Goal: Task Accomplishment & Management: Use online tool/utility

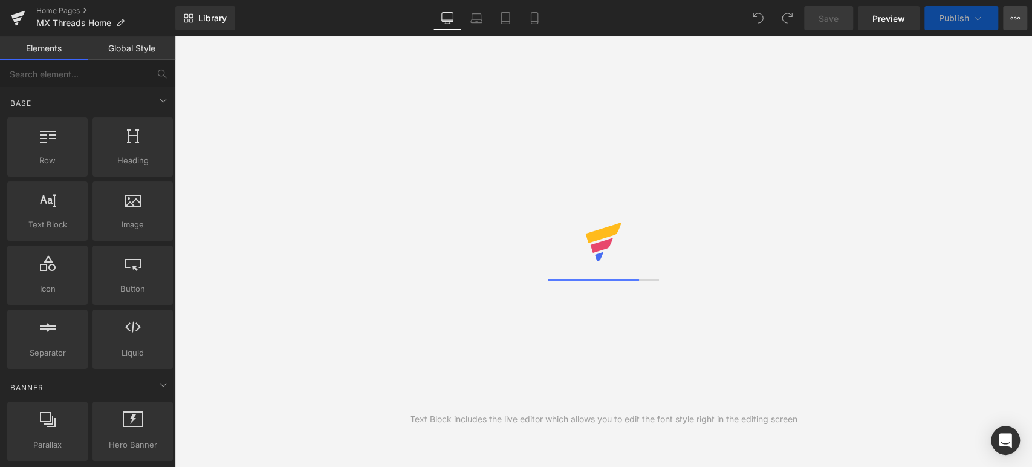
click at [1017, 22] on button "View Live Page View with current Template Save Template to Library Schedule Pub…" at bounding box center [1015, 18] width 24 height 24
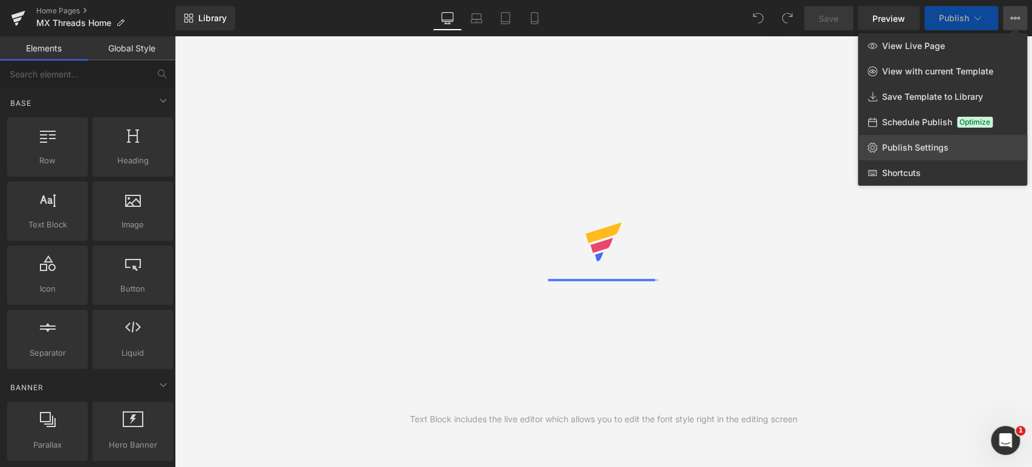
click at [919, 152] on span "Publish Settings" at bounding box center [915, 147] width 66 height 11
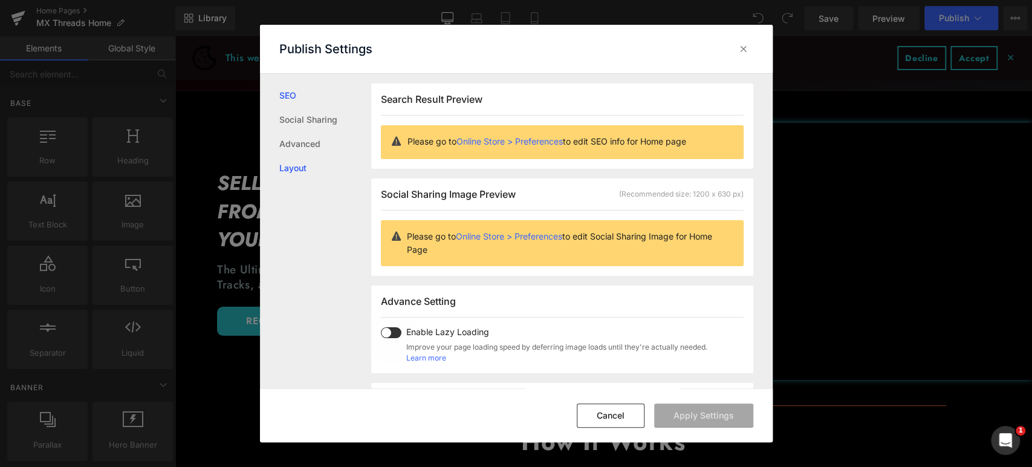
click at [314, 162] on link "Layout" at bounding box center [325, 168] width 92 height 24
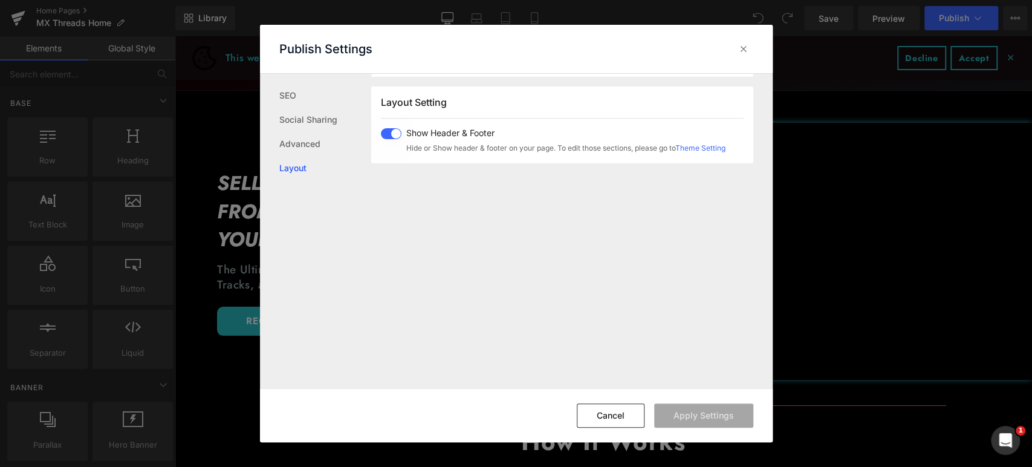
scroll to position [299, 0]
click at [247, 148] on link "Advanced" at bounding box center [188, 156] width 120 height 21
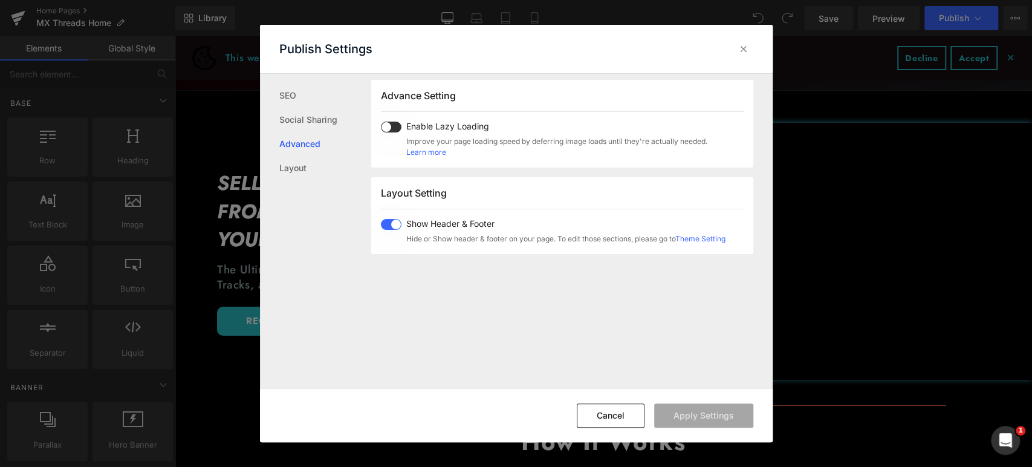
scroll to position [203, 0]
click at [247, 125] on link "Social Sharing" at bounding box center [188, 135] width 120 height 21
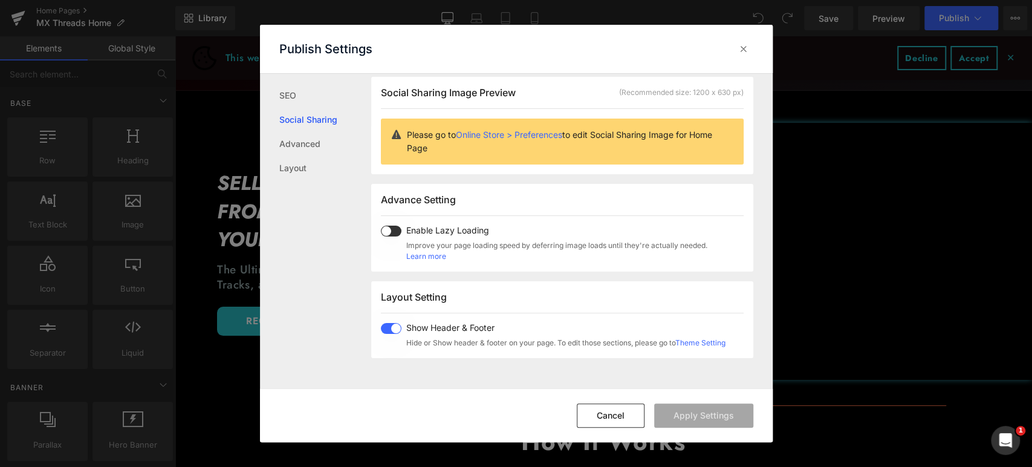
scroll to position [96, 0]
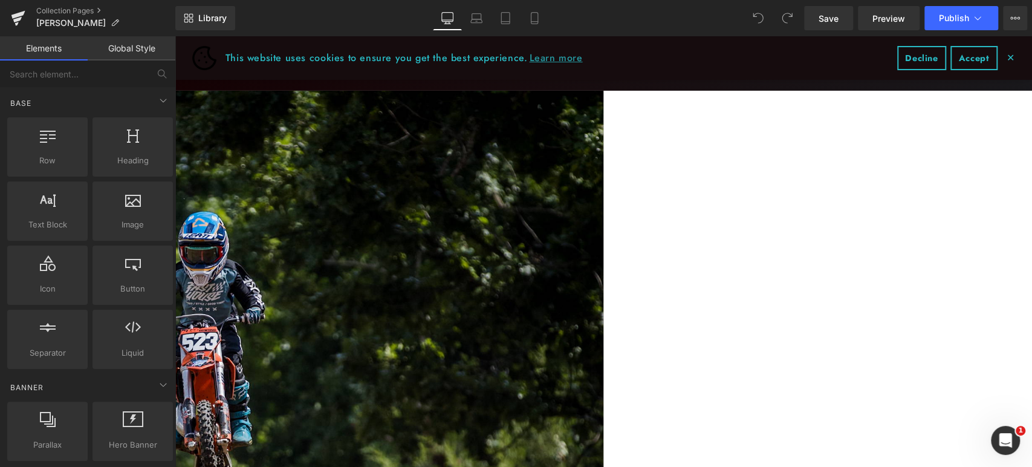
click at [1006, 57] on span "✕" at bounding box center [1010, 57] width 8 height 7
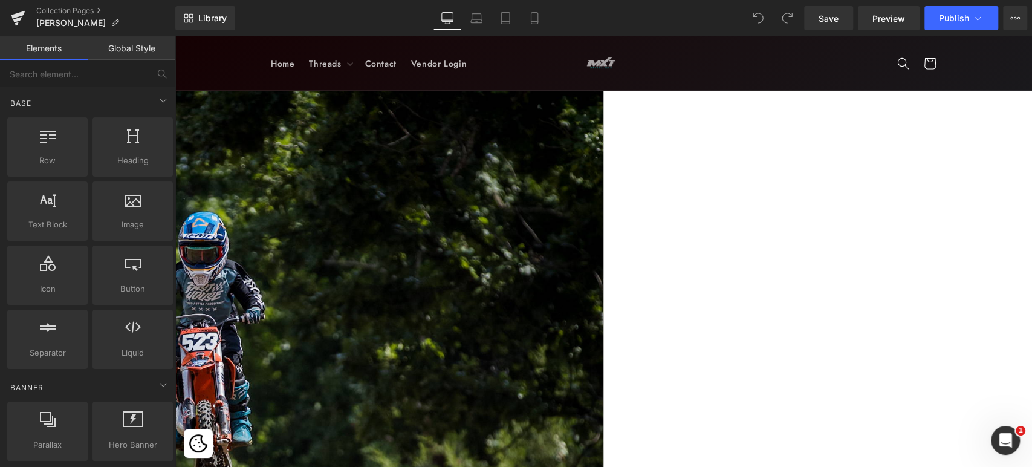
click at [214, 60] on div "Home Threads Threads MXT Merch" at bounding box center [603, 63] width 857 height 54
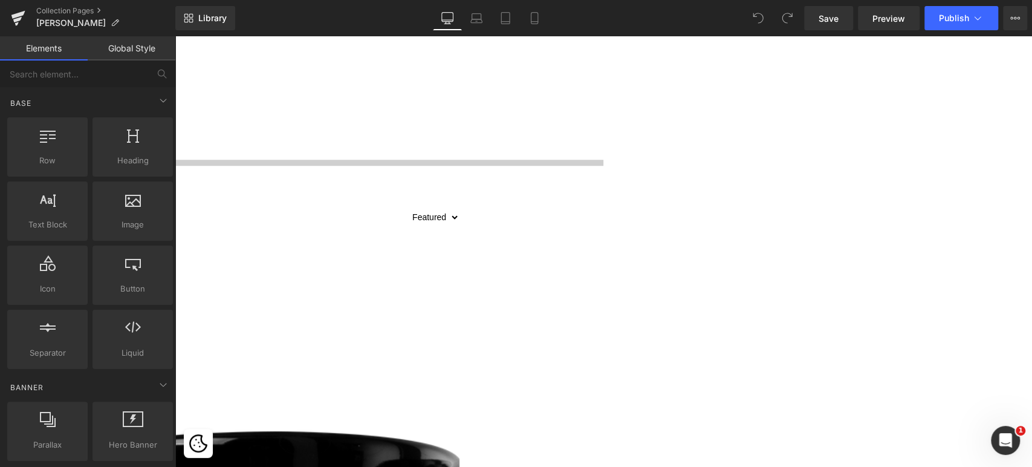
scroll to position [470, 0]
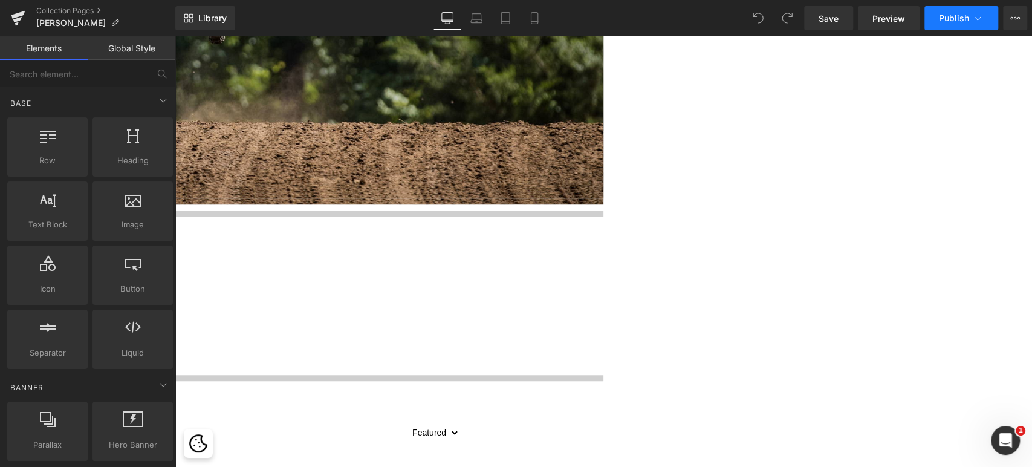
click at [972, 20] on icon at bounding box center [977, 18] width 12 height 12
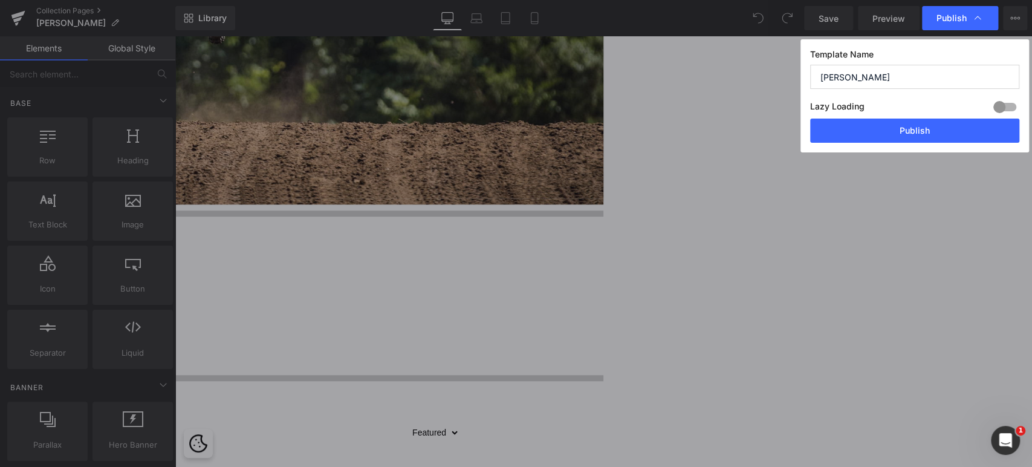
click at [915, 59] on label "Template Name" at bounding box center [914, 57] width 209 height 16
click at [912, 71] on input "[PERSON_NAME]" at bounding box center [914, 77] width 209 height 24
